Goal: Information Seeking & Learning: Stay updated

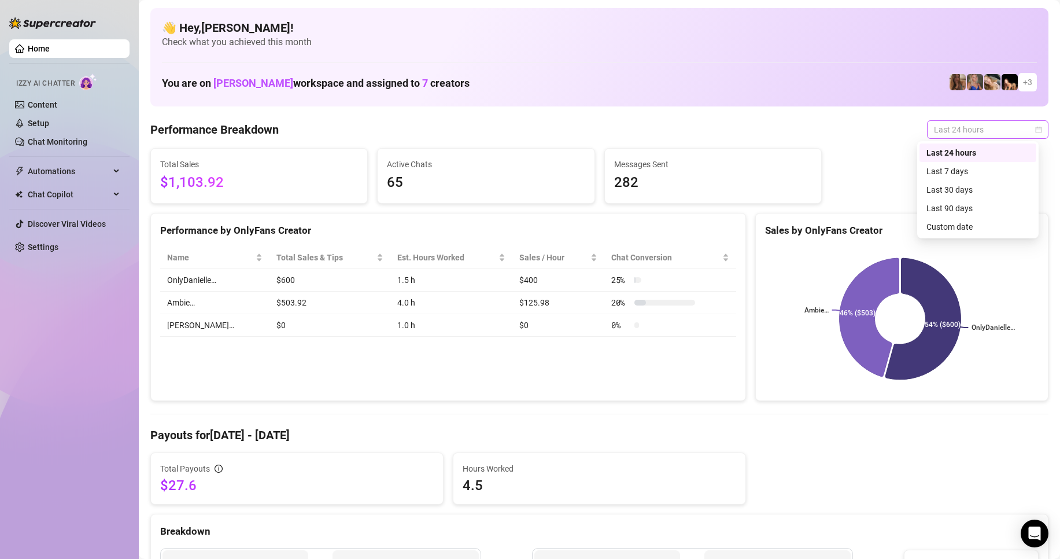
click at [954, 129] on span "Last 24 hours" at bounding box center [988, 129] width 108 height 17
drag, startPoint x: 961, startPoint y: 124, endPoint x: 906, endPoint y: 127, distance: 55.6
click at [961, 124] on span "Last 24 hours" at bounding box center [988, 129] width 108 height 17
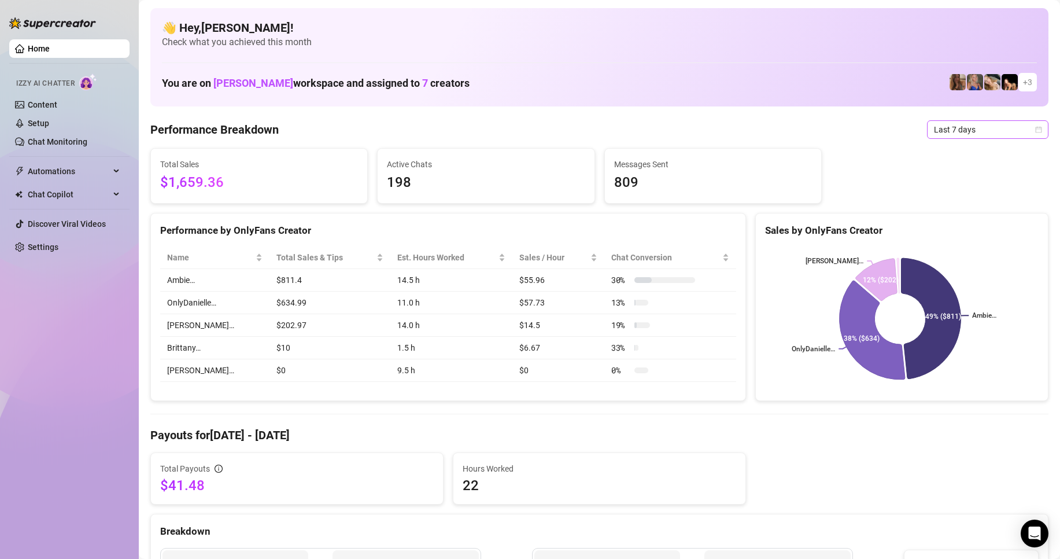
click at [1021, 127] on span "Last 7 days" at bounding box center [988, 129] width 108 height 17
click at [952, 149] on div "Last 24 hours" at bounding box center [978, 152] width 103 height 13
